Goal: Task Accomplishment & Management: Manage account settings

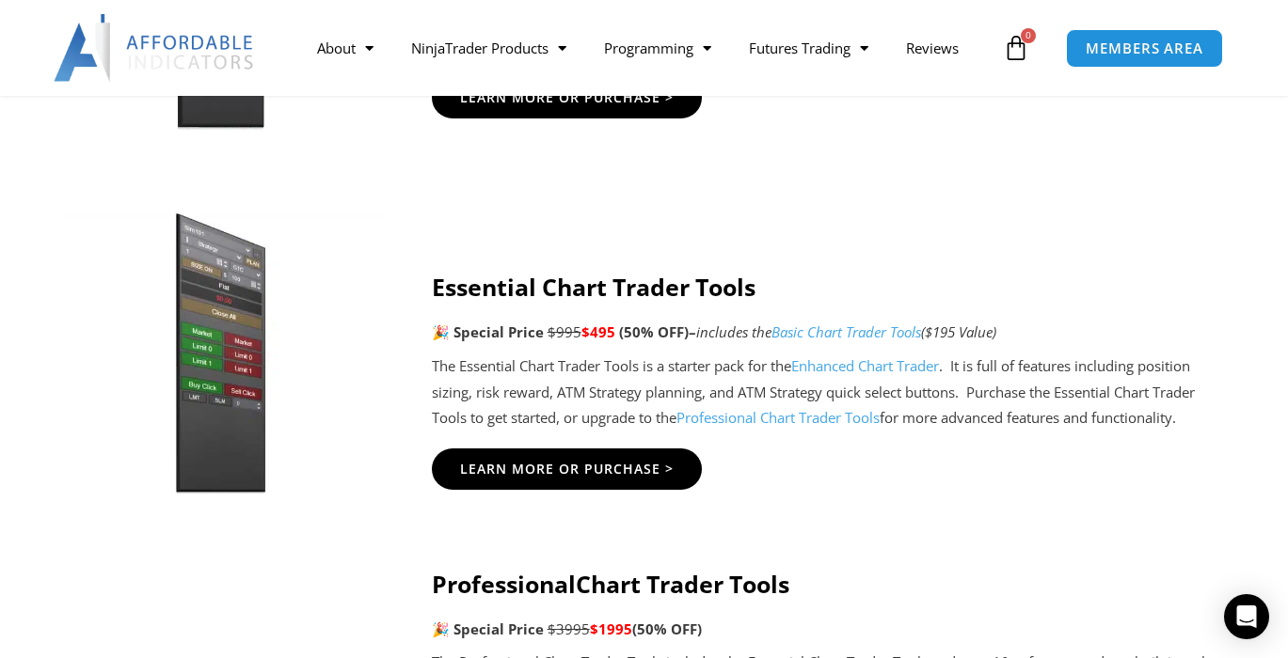
scroll to position [1483, 0]
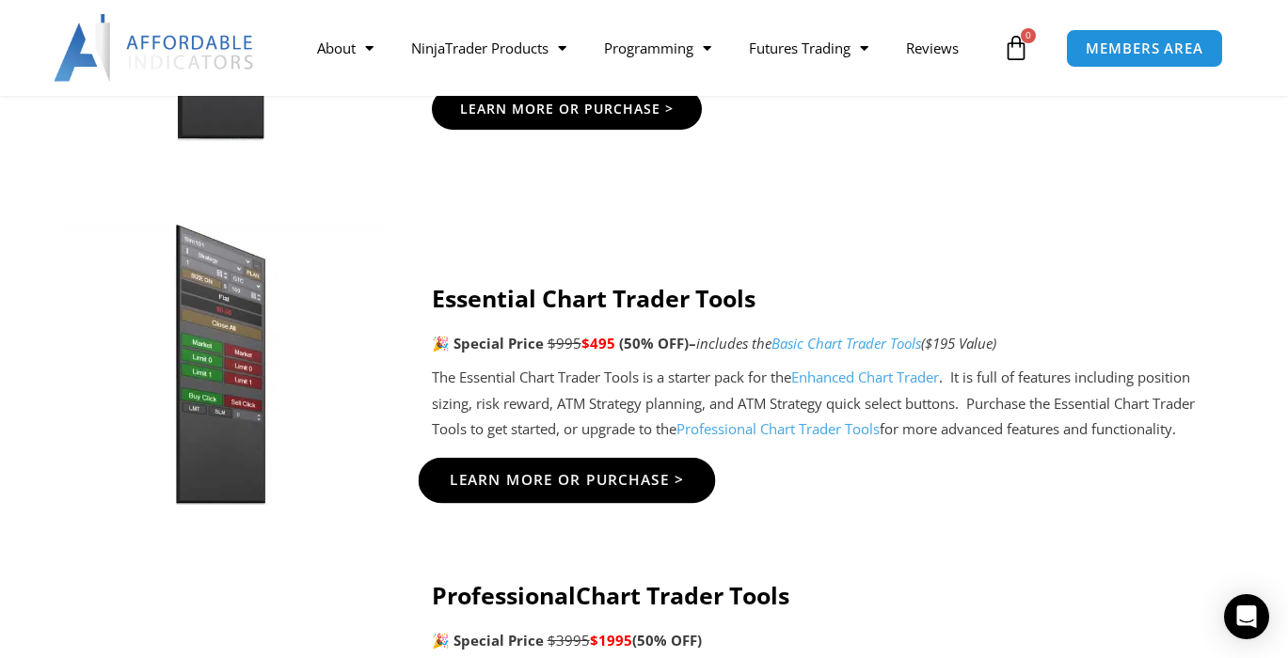
click at [625, 478] on span "Learn More Or Purchase >" at bounding box center [566, 480] width 235 height 14
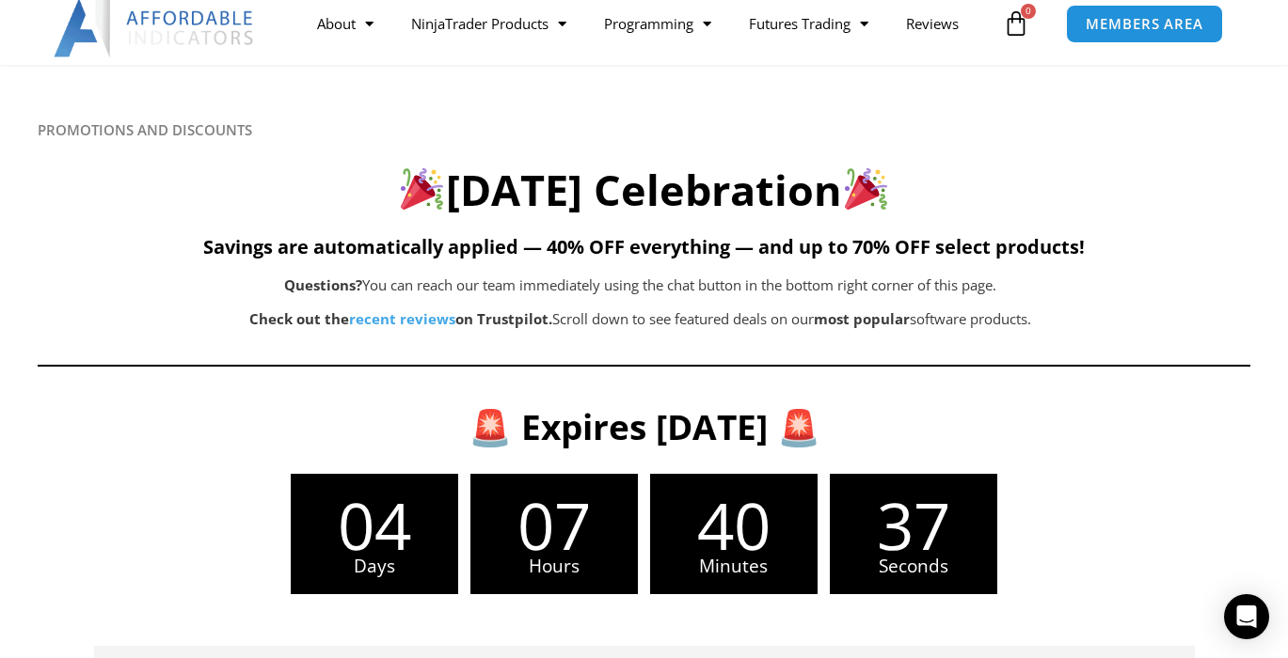
scroll to position [0, 0]
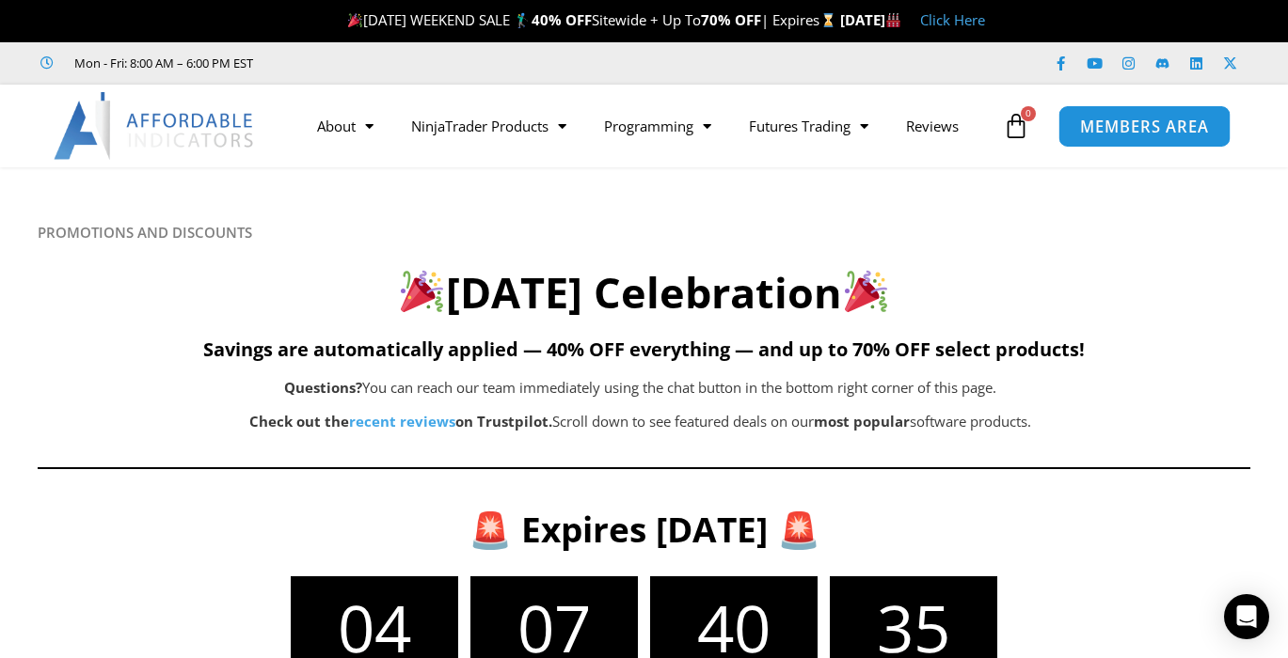
click at [1158, 135] on span "MEMBERS AREA" at bounding box center [1144, 127] width 129 height 16
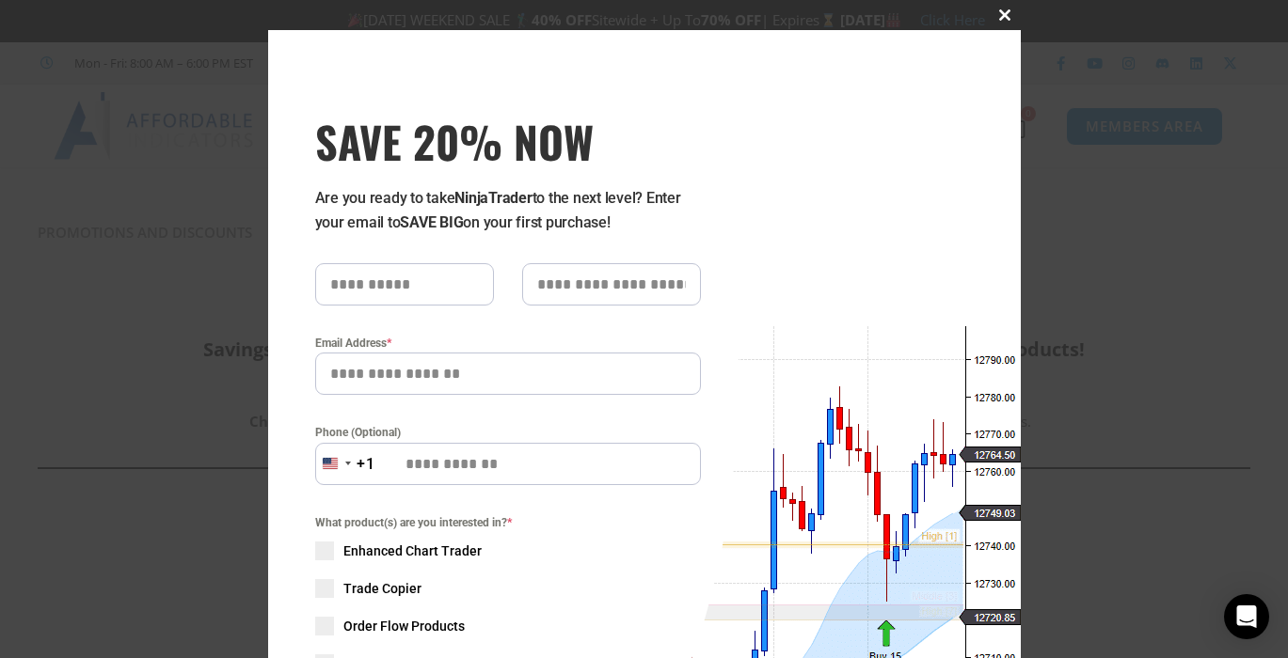
click at [1001, 18] on span at bounding box center [1006, 14] width 30 height 11
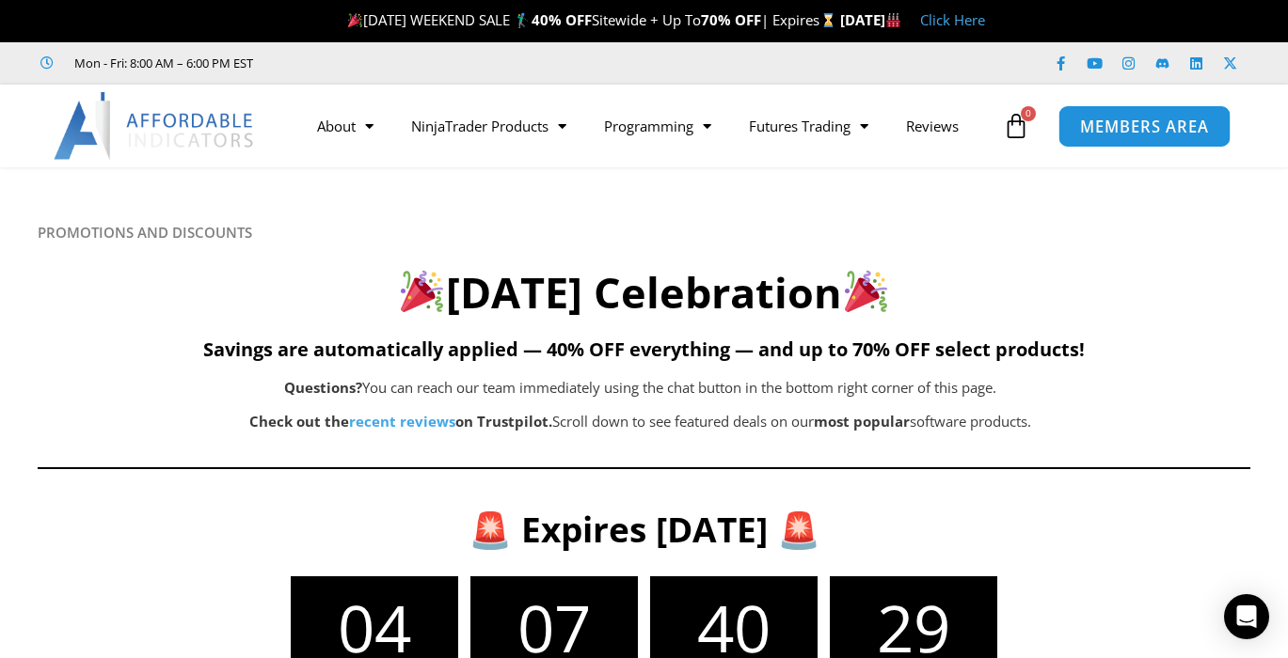
click at [1109, 119] on span "MEMBERS AREA" at bounding box center [1144, 127] width 129 height 16
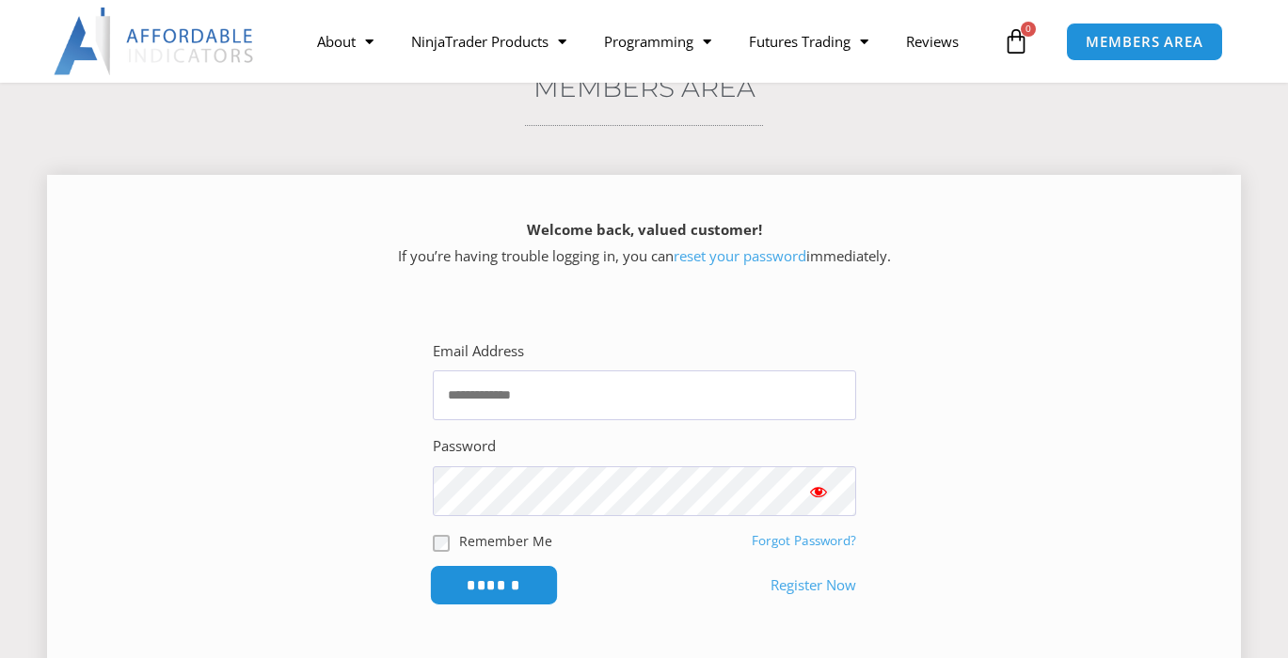
scroll to position [165, 0]
type input "**********"
click at [489, 594] on input "******" at bounding box center [493, 585] width 129 height 40
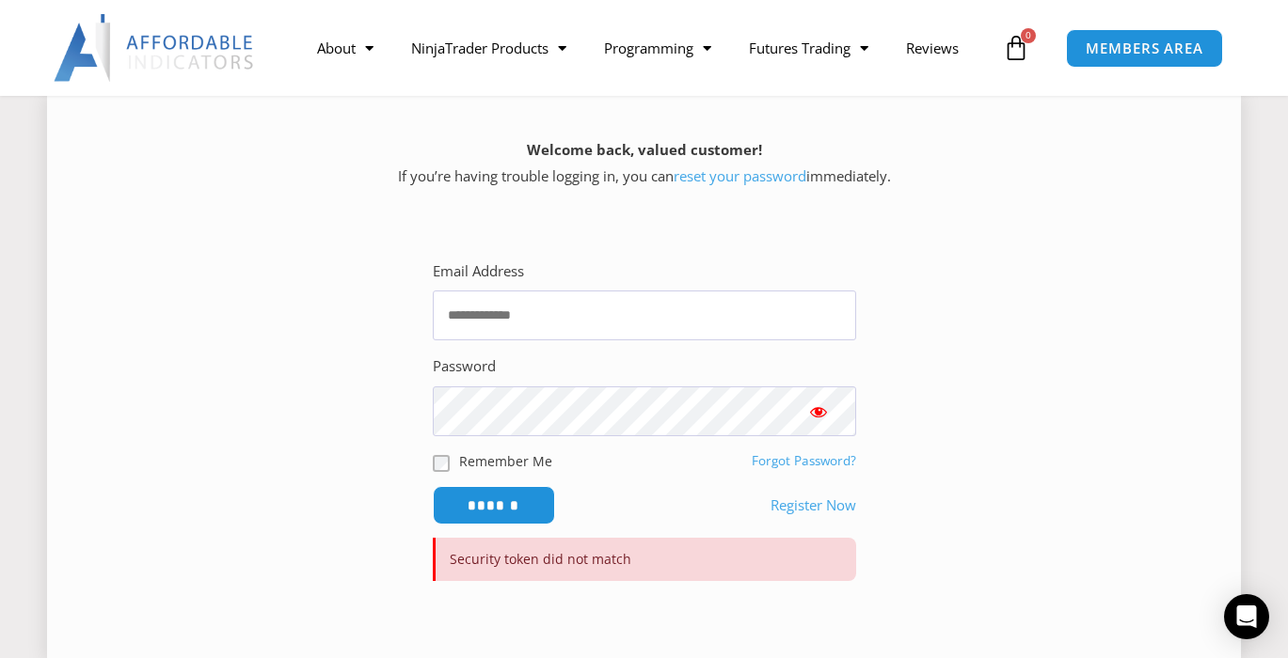
scroll to position [317, 0]
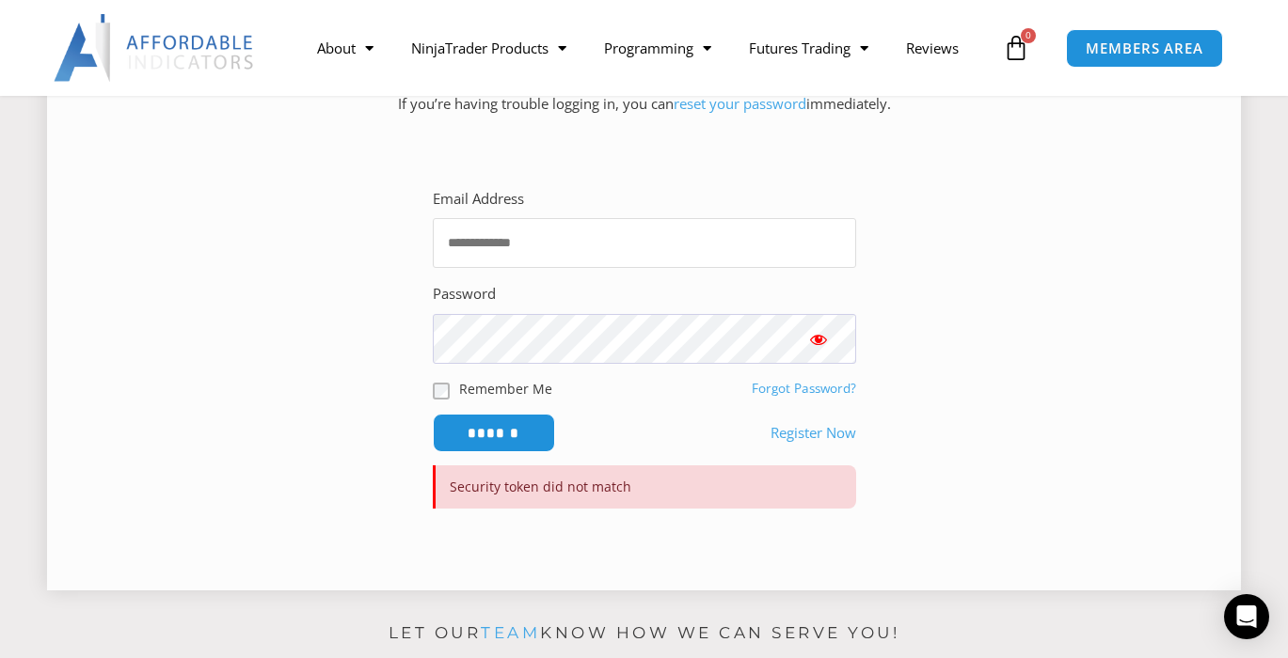
type input "**********"
click at [825, 344] on span "Show password" at bounding box center [818, 339] width 19 height 19
click at [500, 436] on input "******" at bounding box center [493, 433] width 129 height 40
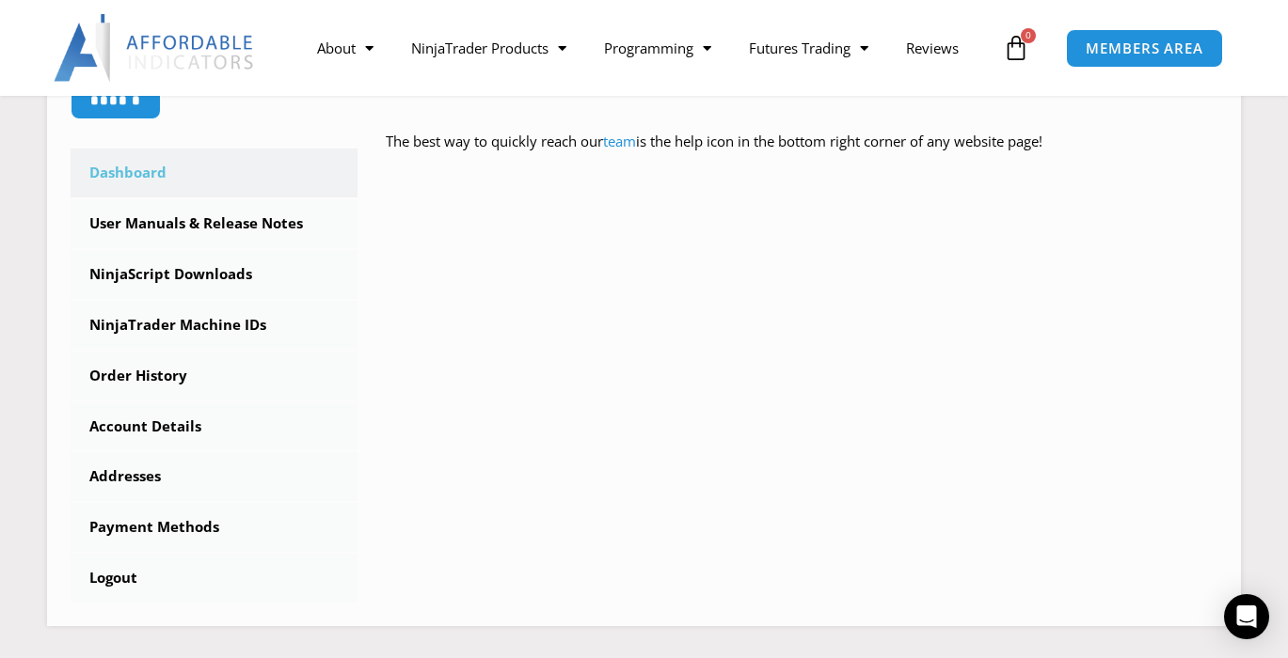
scroll to position [504, 0]
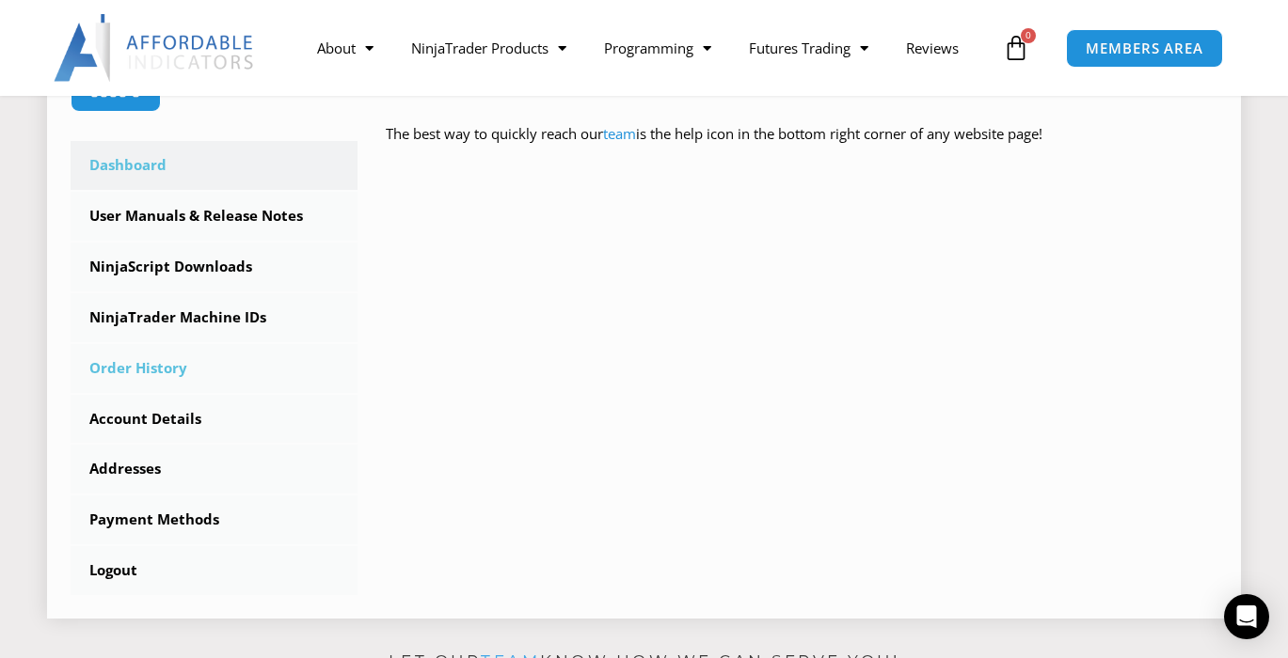
click at [151, 369] on link "Order History" at bounding box center [214, 368] width 287 height 49
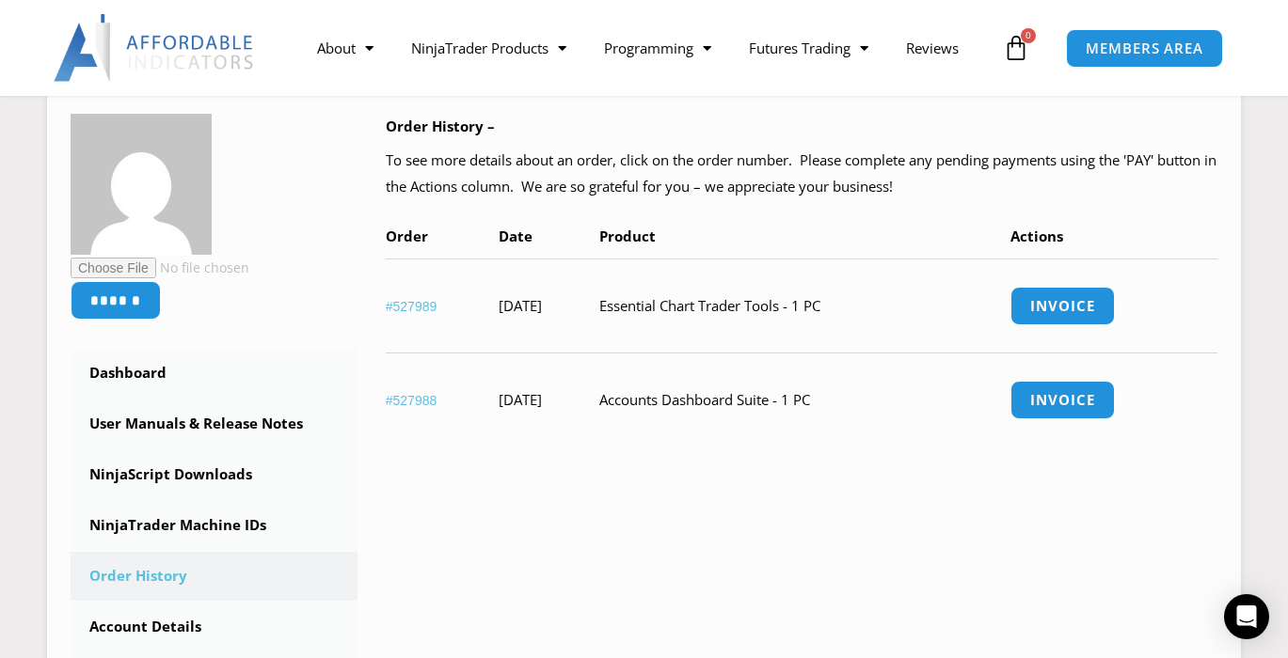
scroll to position [287, 0]
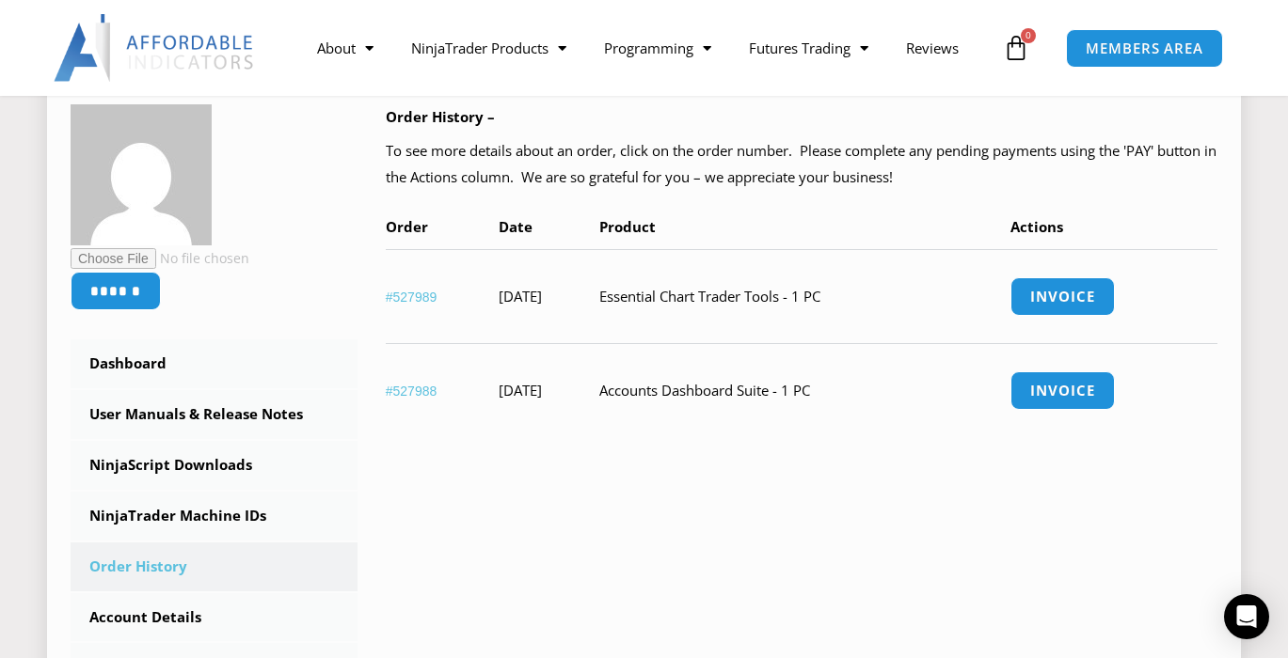
click at [411, 391] on link "#527988" at bounding box center [412, 391] width 52 height 15
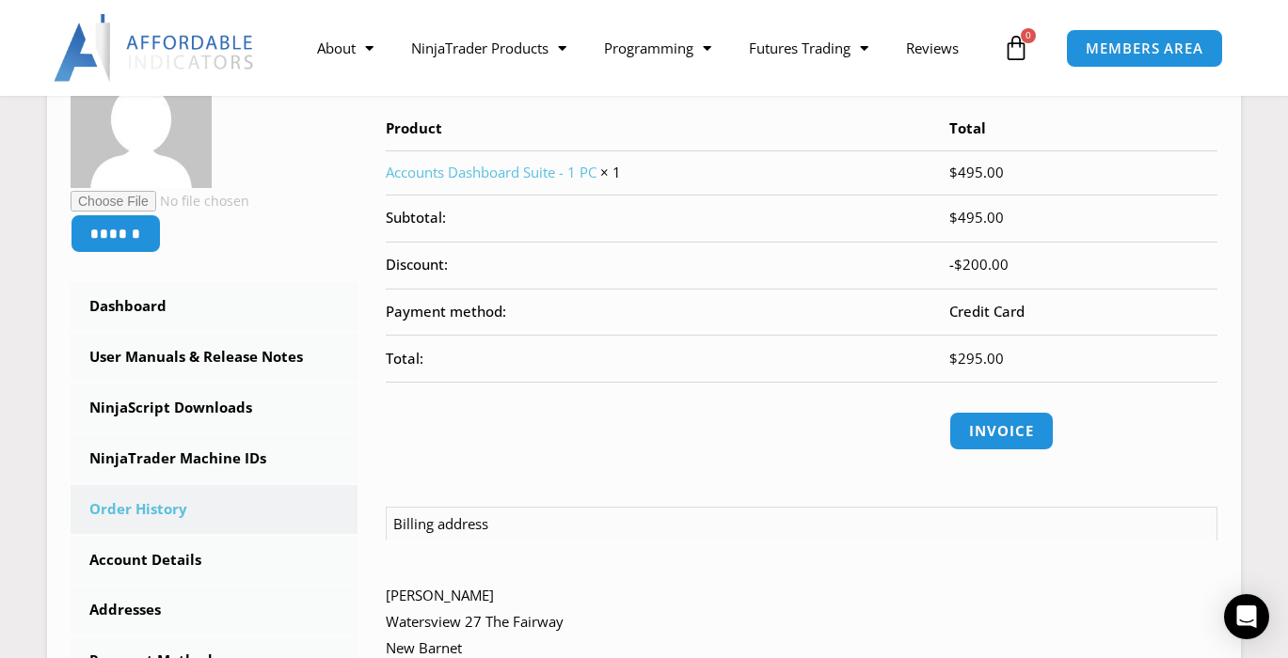
scroll to position [193, 0]
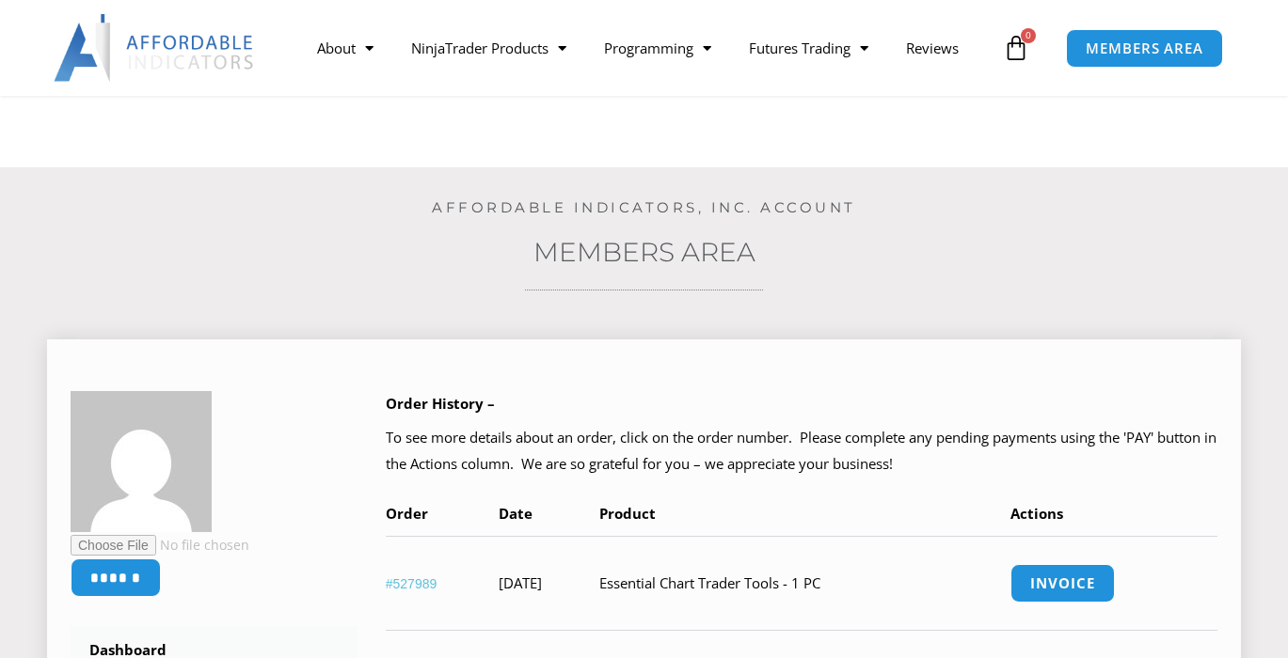
click at [420, 577] on link "#527989" at bounding box center [412, 584] width 52 height 15
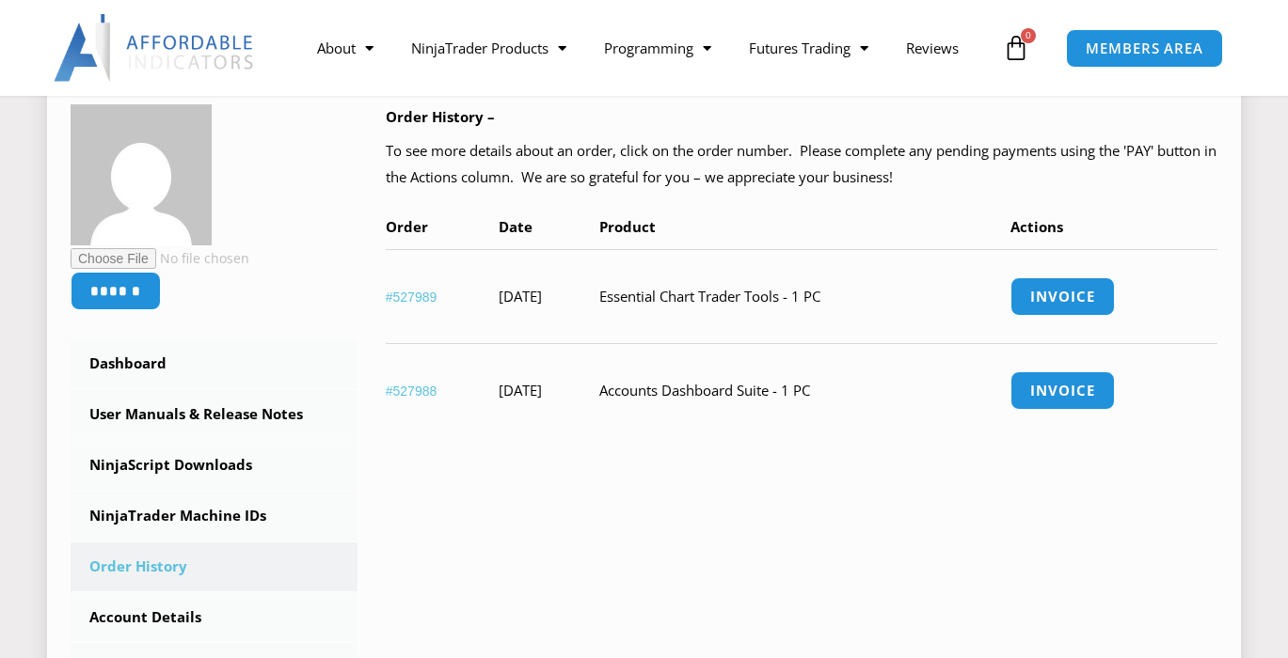
scroll to position [287, 0]
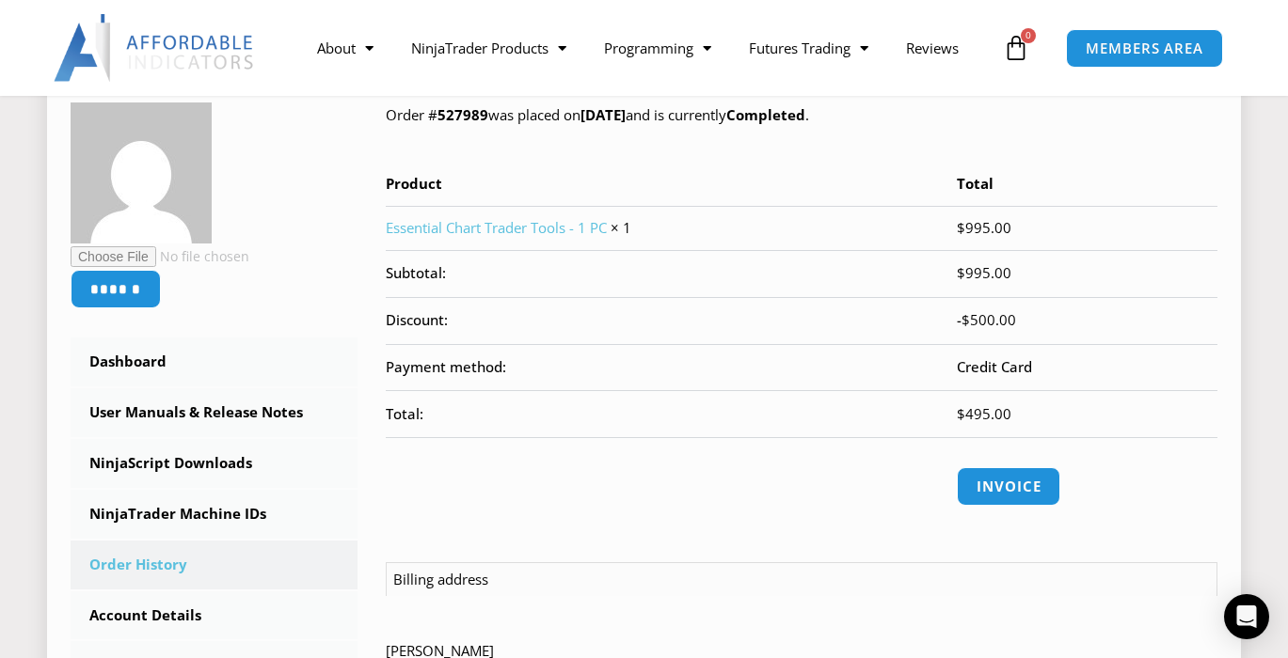
scroll to position [280, 0]
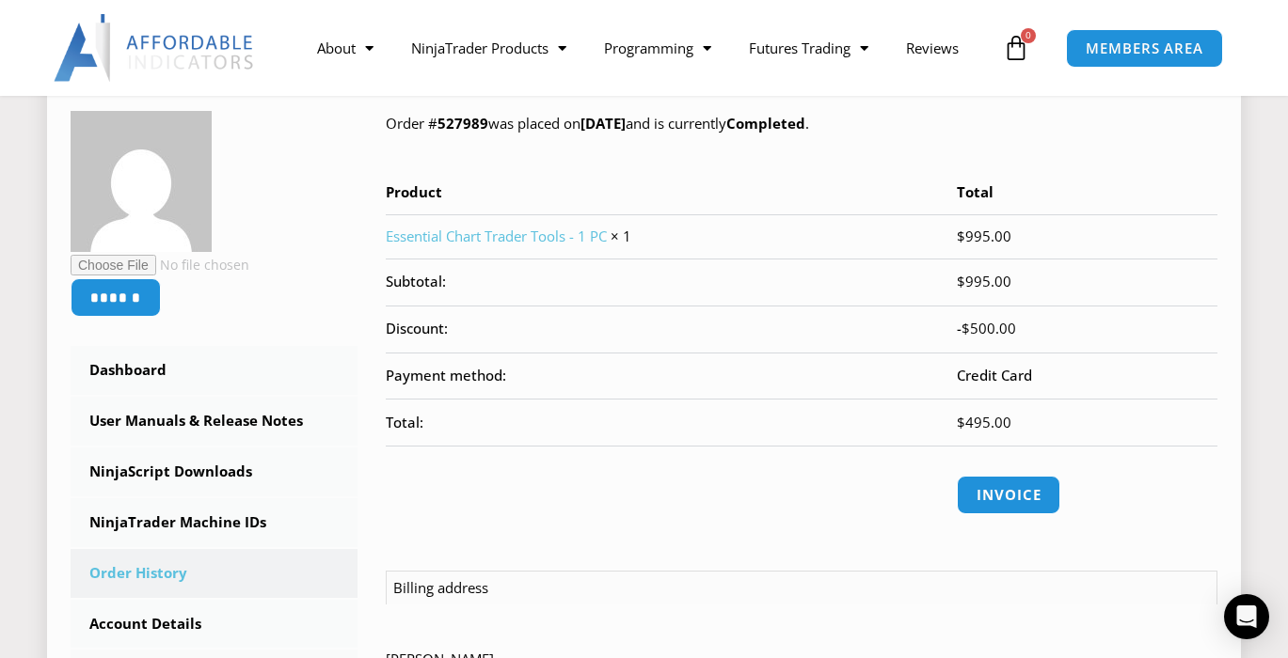
click at [533, 236] on link "Essential Chart Trader Tools - 1 PC" at bounding box center [496, 236] width 221 height 19
click at [561, 238] on link "Essential Chart Trader Tools - 1 PC" at bounding box center [496, 236] width 221 height 19
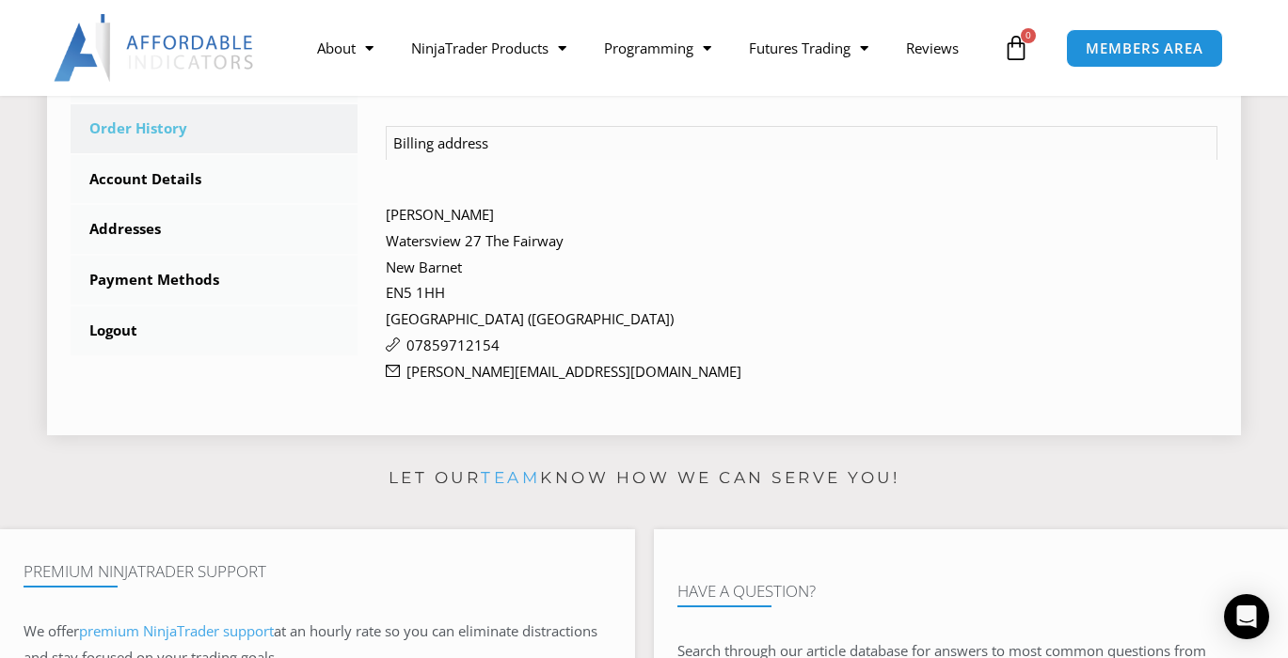
scroll to position [794, 0]
